Goal: Transaction & Acquisition: Purchase product/service

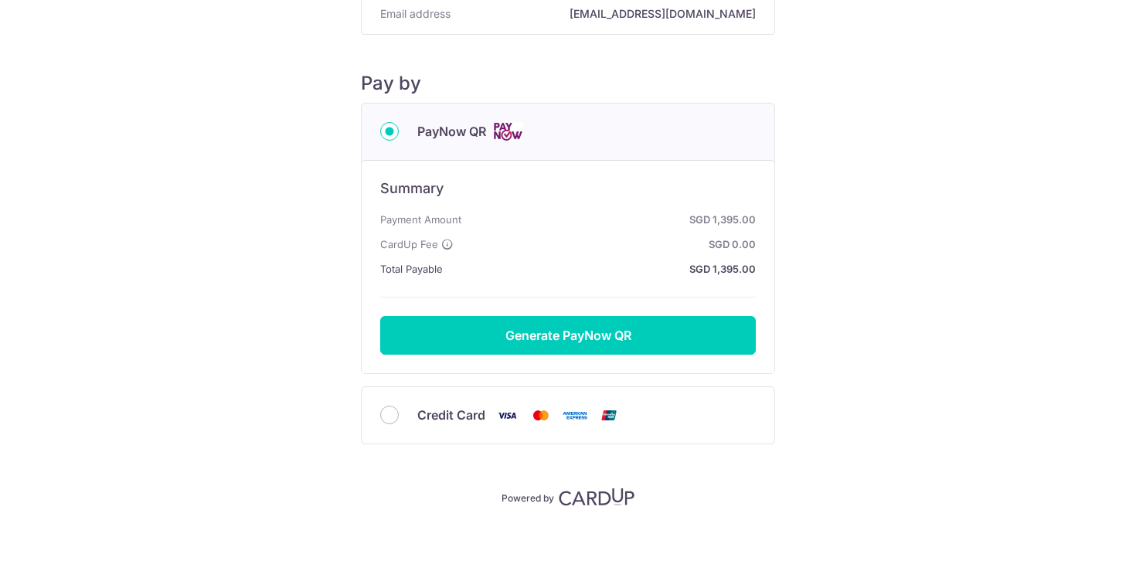
scroll to position [127, 0]
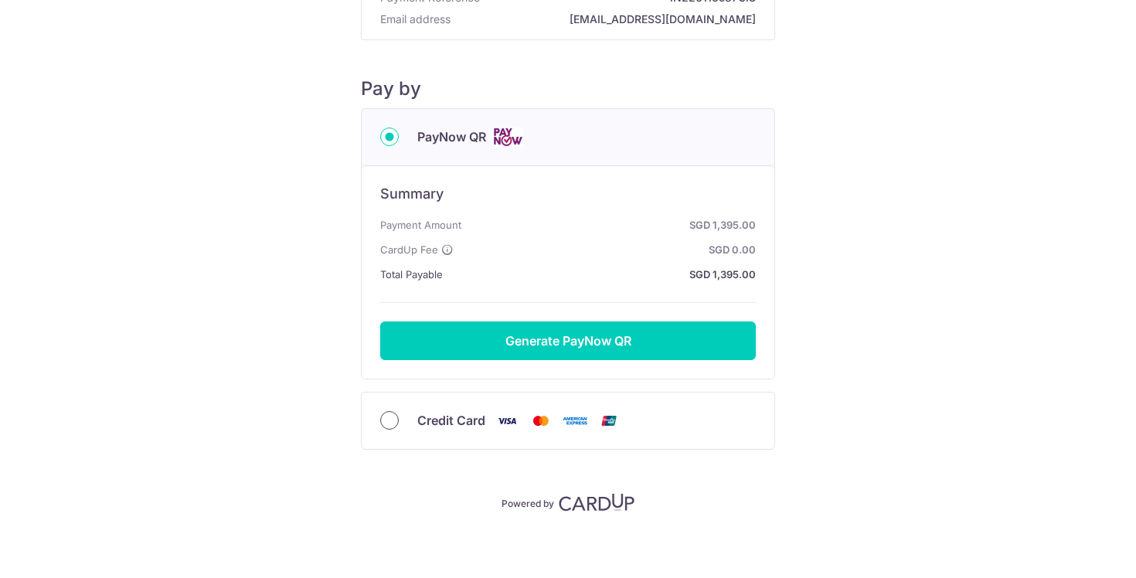
click at [389, 417] on input "Credit Card" at bounding box center [389, 420] width 19 height 19
radio input "true"
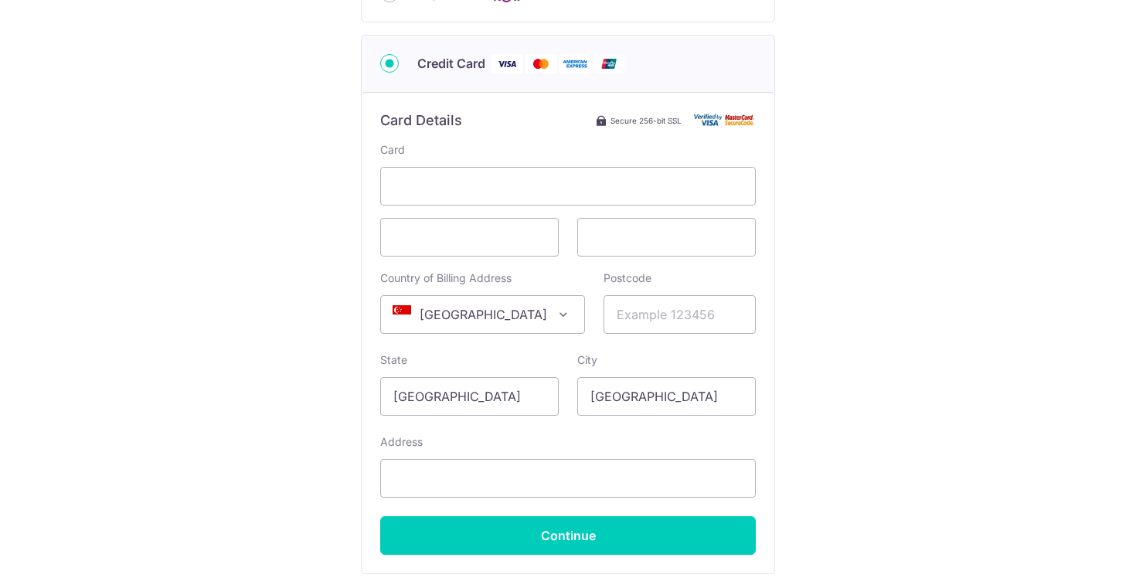
scroll to position [290, 0]
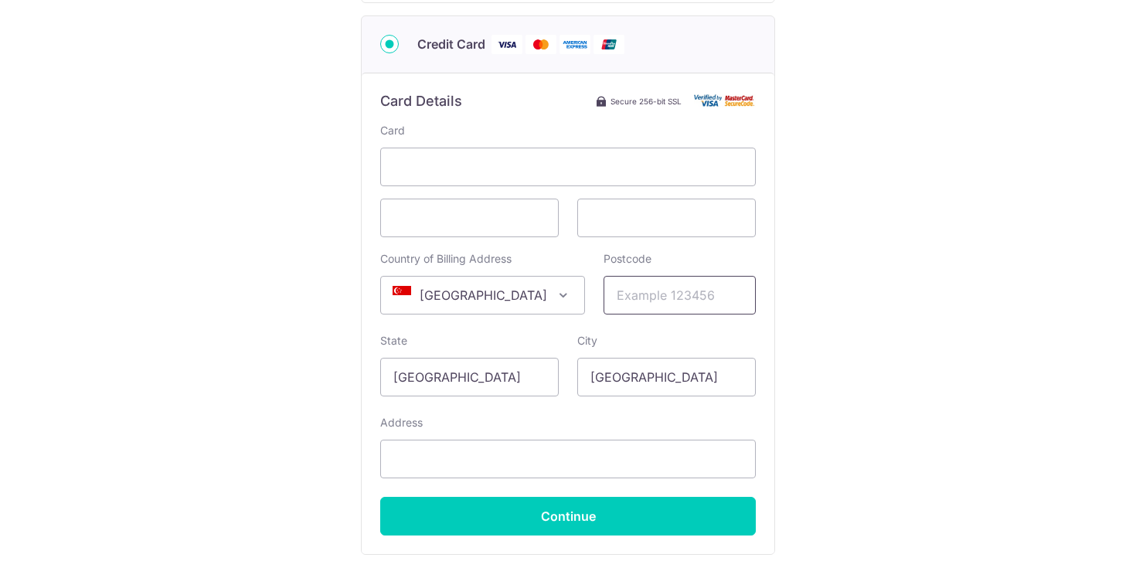
click at [615, 304] on input "Postcode" at bounding box center [679, 295] width 152 height 39
type input "648322"
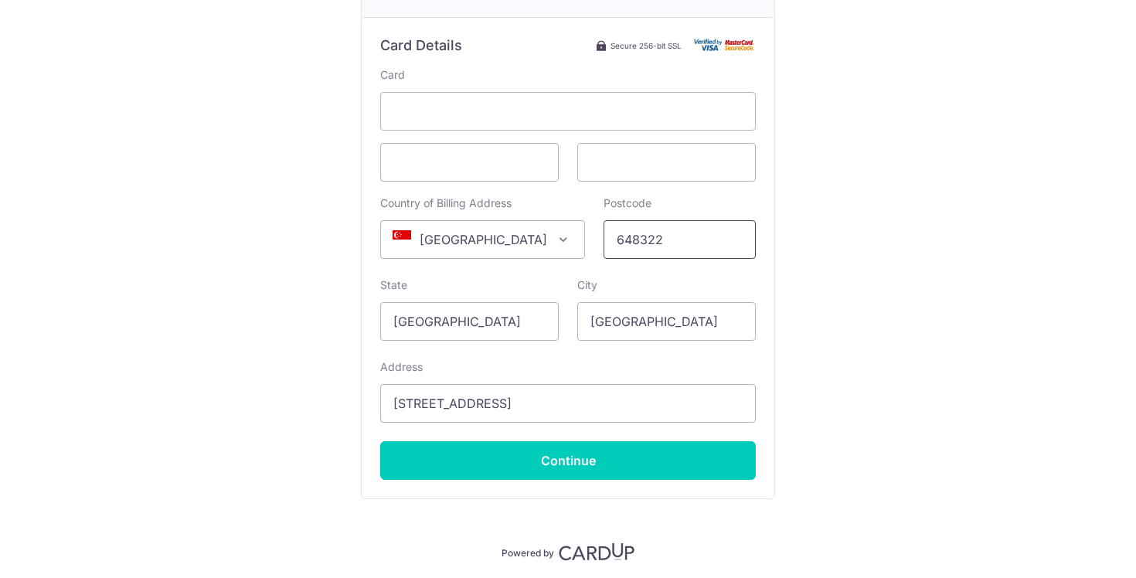
scroll to position [352, 0]
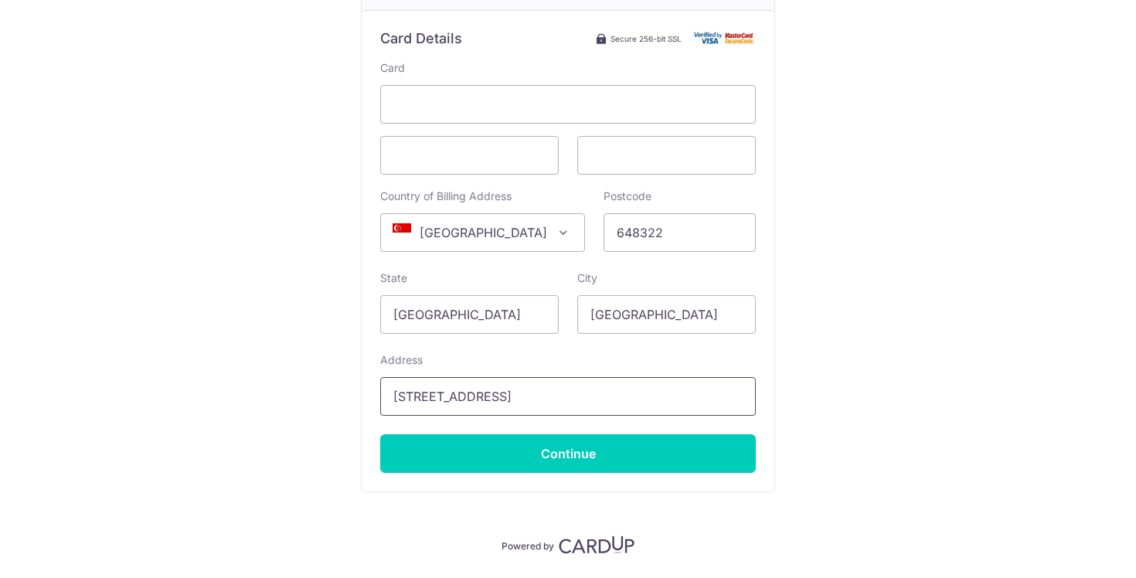
click at [395, 399] on input "[STREET_ADDRESS]" at bounding box center [567, 396] width 375 height 39
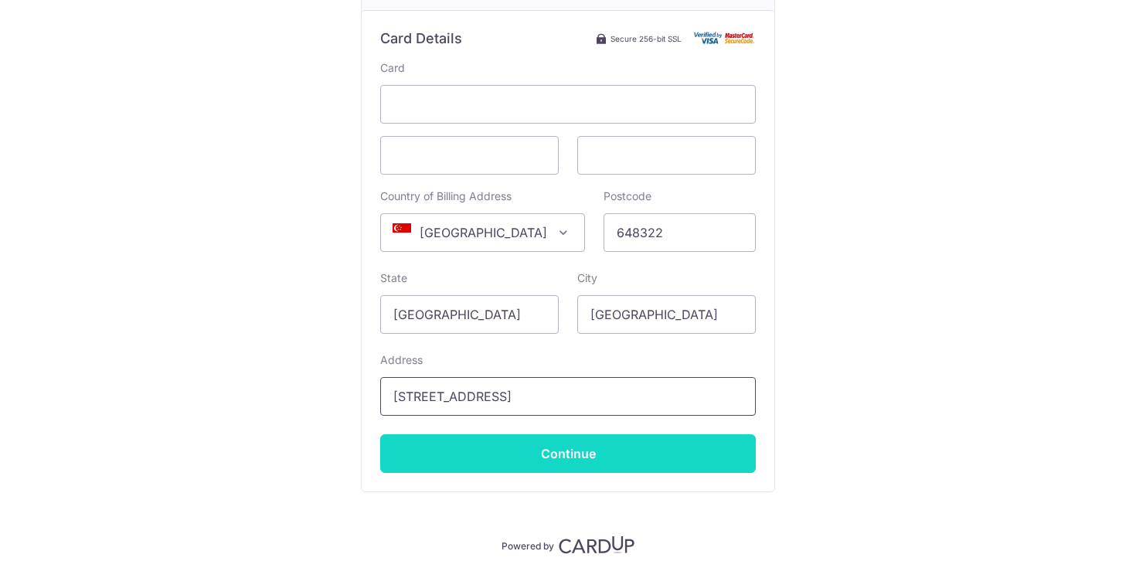
type input "[STREET_ADDRESS]"
click at [589, 450] on input "Continue" at bounding box center [567, 453] width 375 height 39
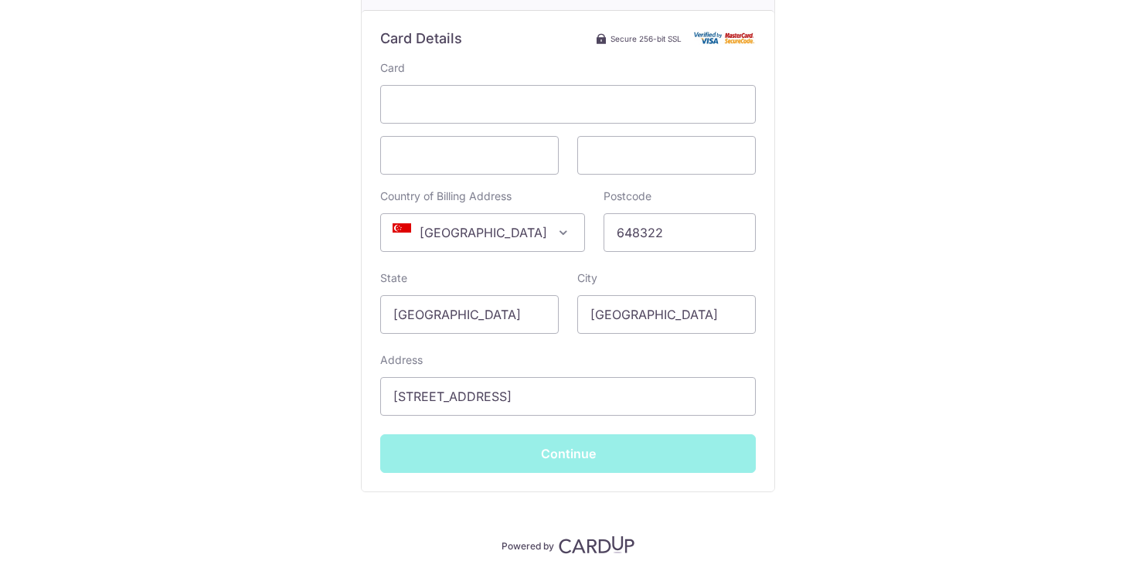
type input "**** 2893"
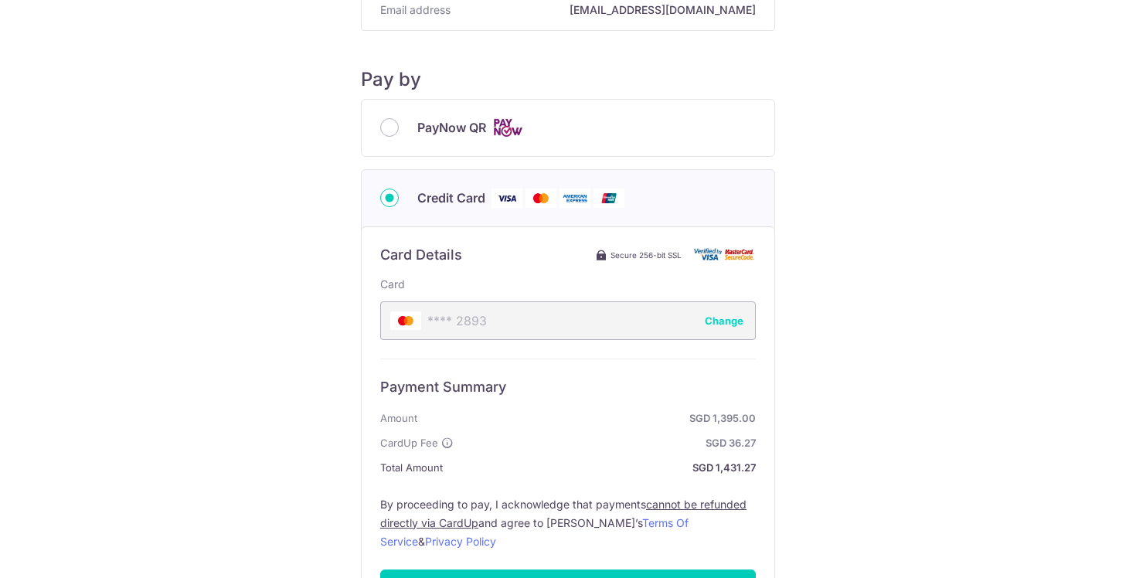
scroll to position [168, 0]
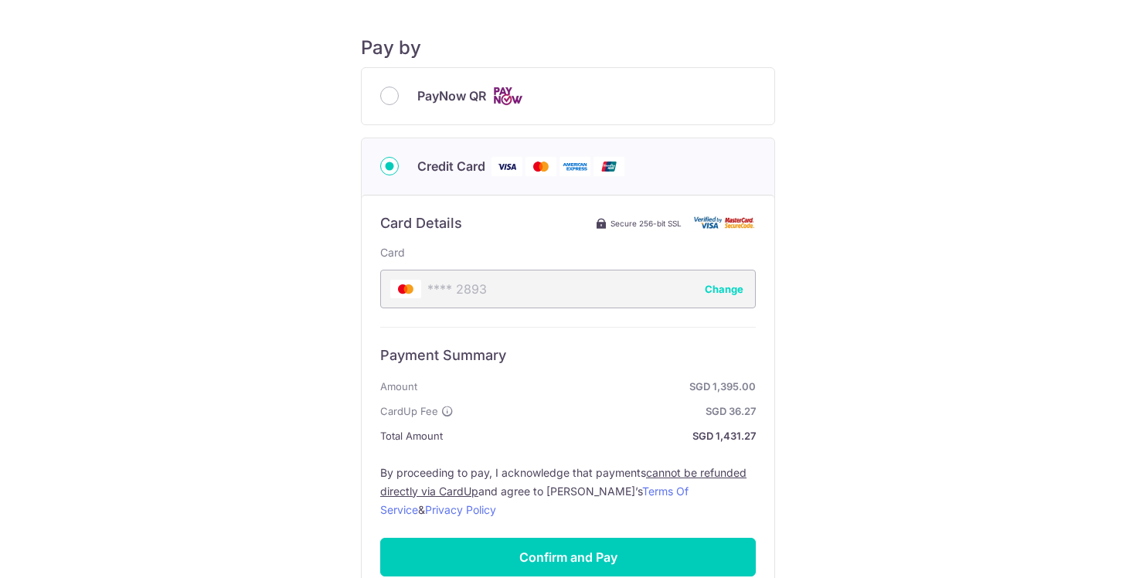
click at [355, 450] on div "Payment Details Payment Amount SGD 1,395.00 Payment Reference IN226113587CIS Em…" at bounding box center [567, 257] width 1061 height 800
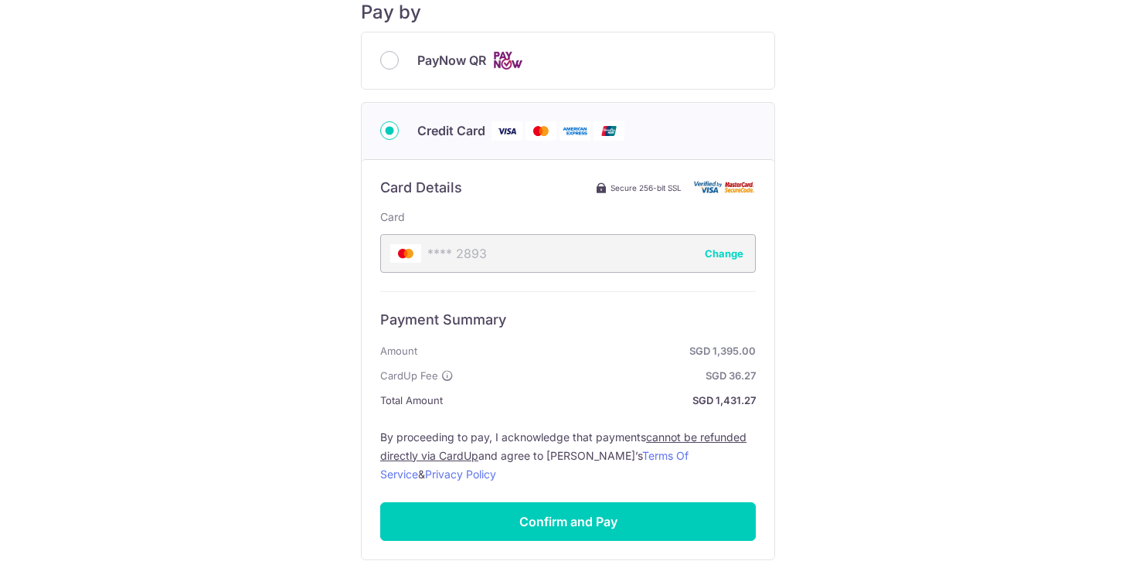
scroll to position [232, 0]
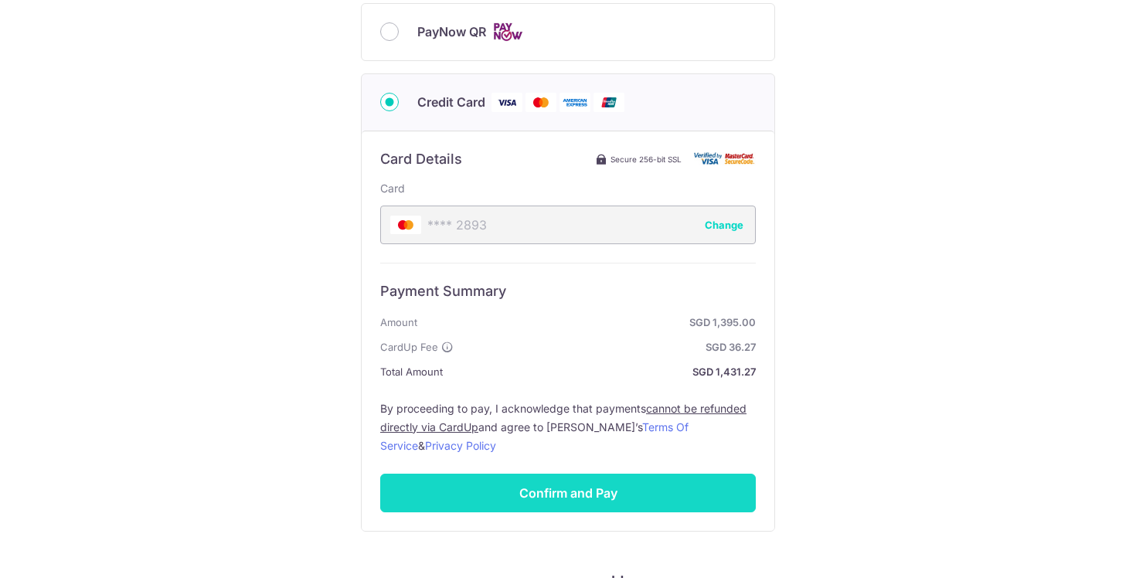
click at [423, 479] on input "Confirm and Pay" at bounding box center [567, 493] width 375 height 39
